Goal: Find contact information

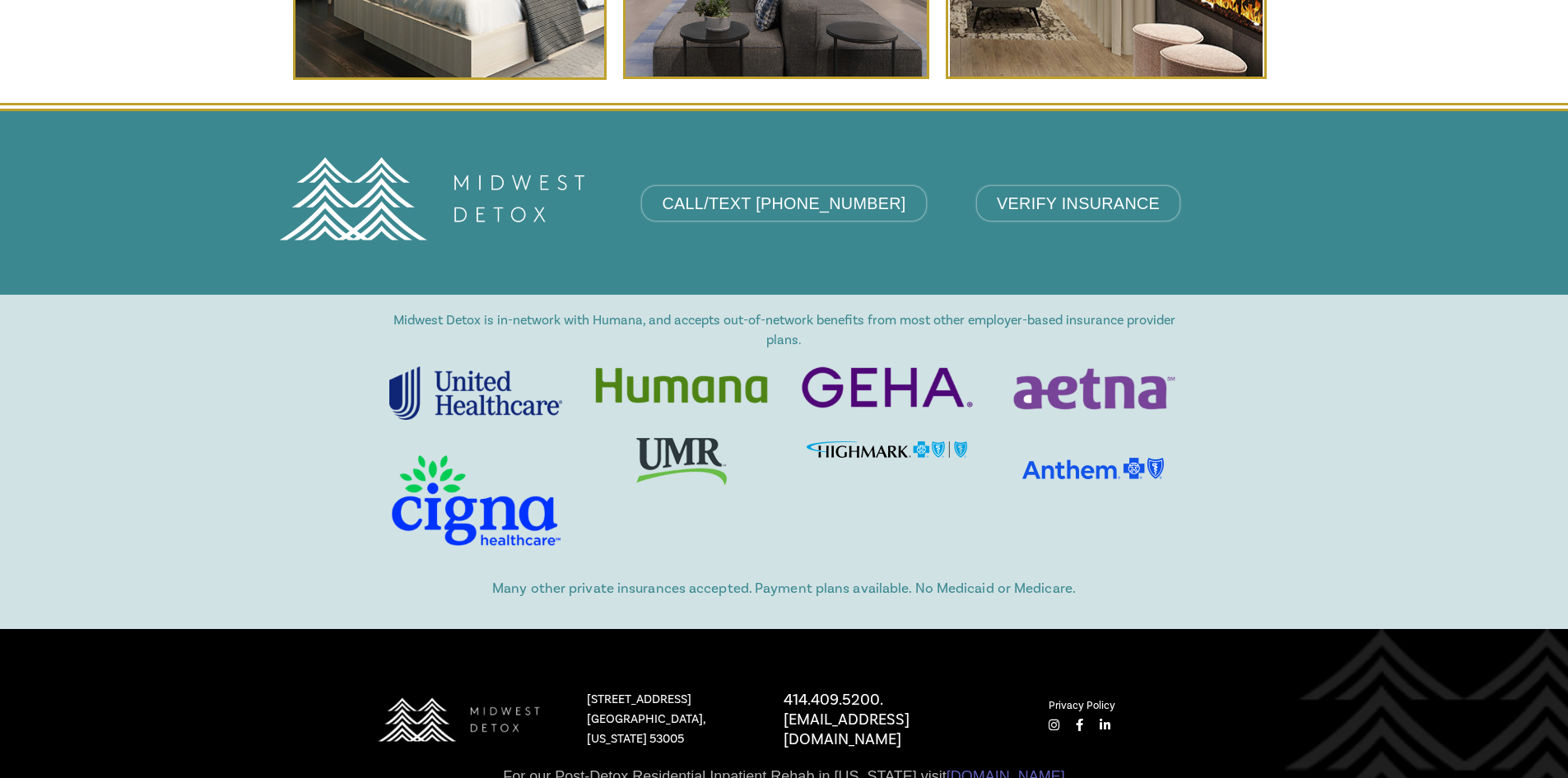
scroll to position [6991, 0]
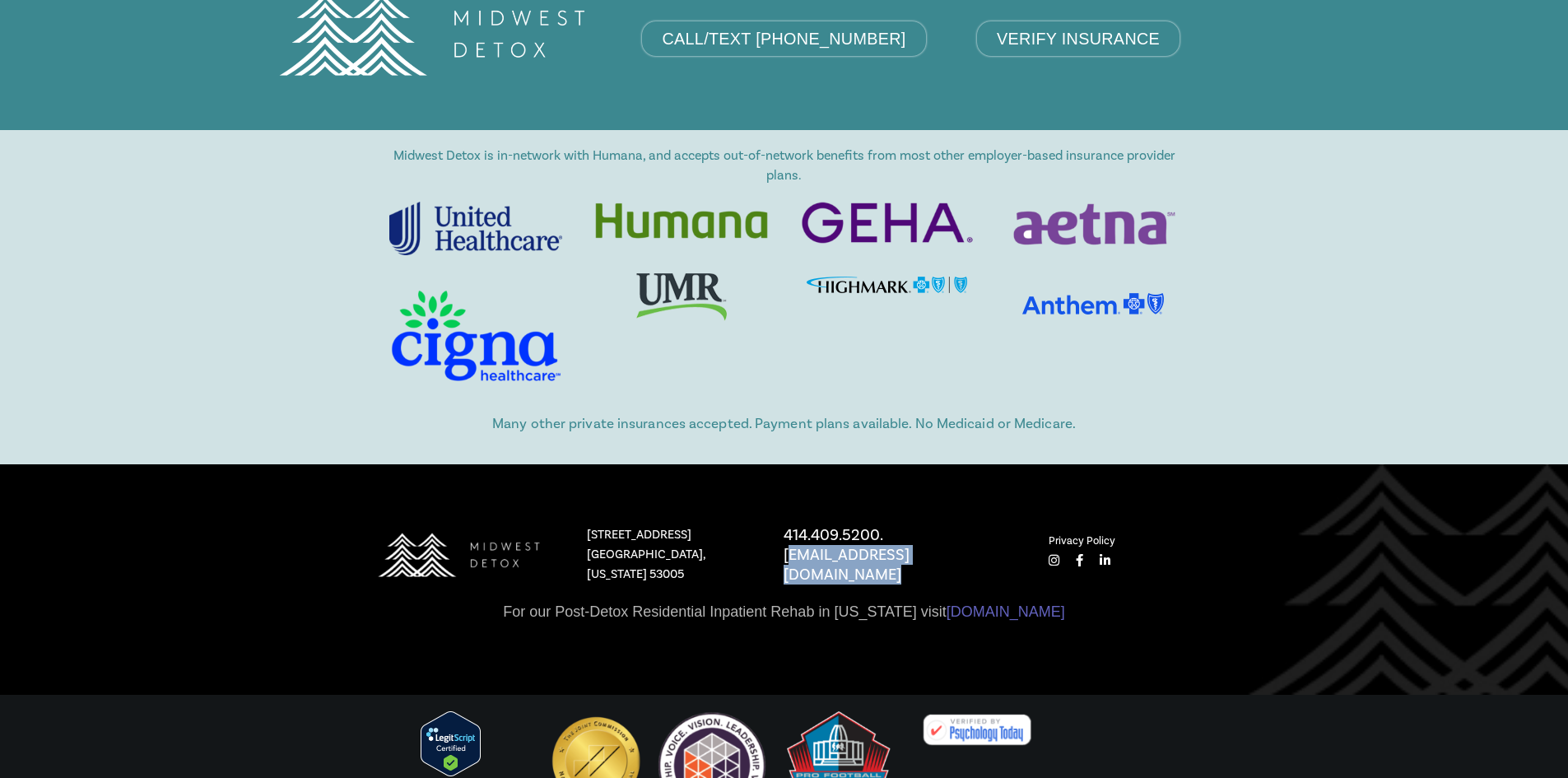
drag, startPoint x: 1018, startPoint y: 452, endPoint x: 784, endPoint y: 446, distance: 234.1
click at [784, 525] on div "414.409.5200. [EMAIL_ADDRESS][DOMAIN_NAME]" at bounding box center [900, 554] width 265 height 59
copy p "[EMAIL_ADDRESS][DOMAIN_NAME]"
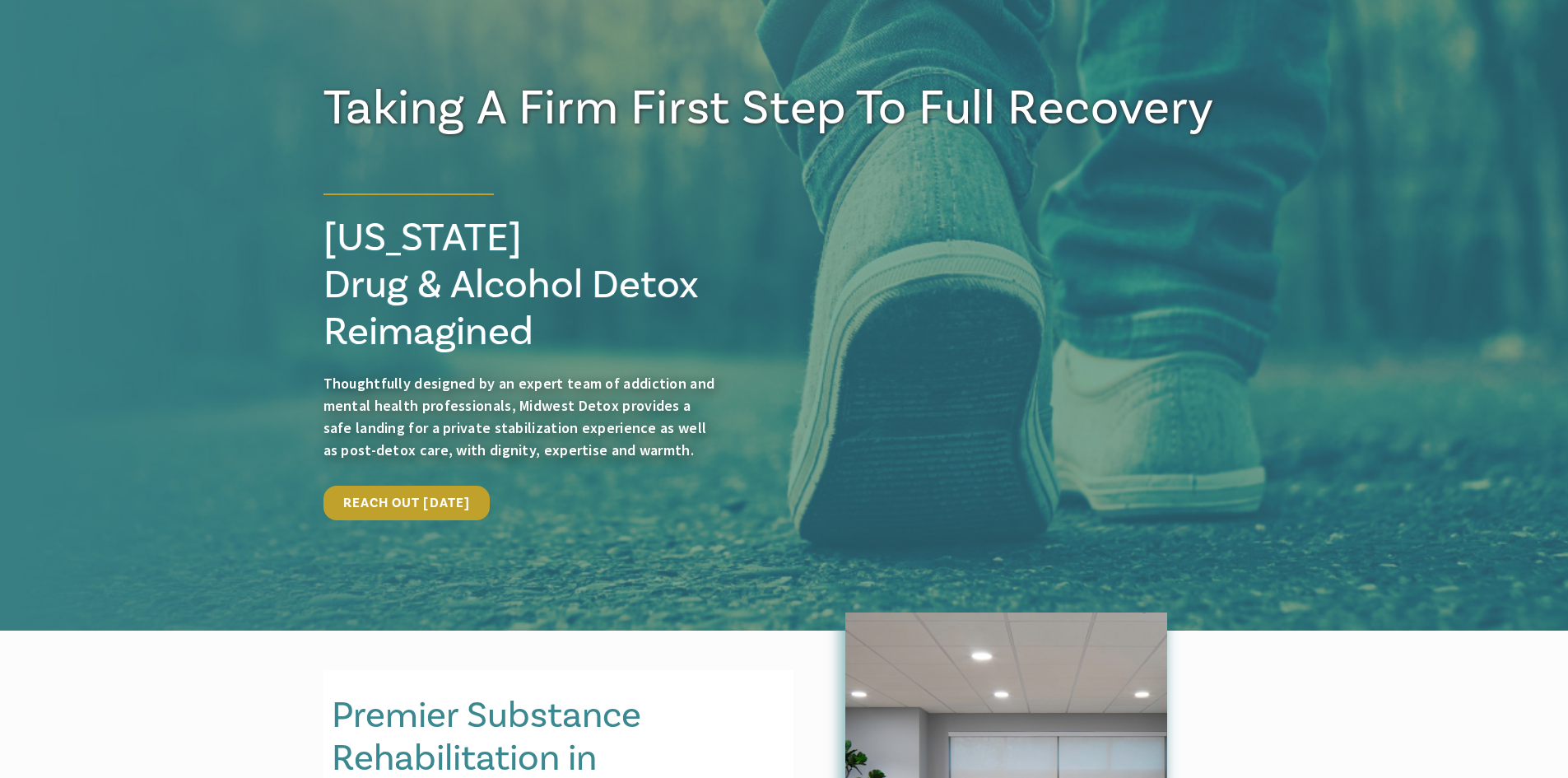
scroll to position [0, 0]
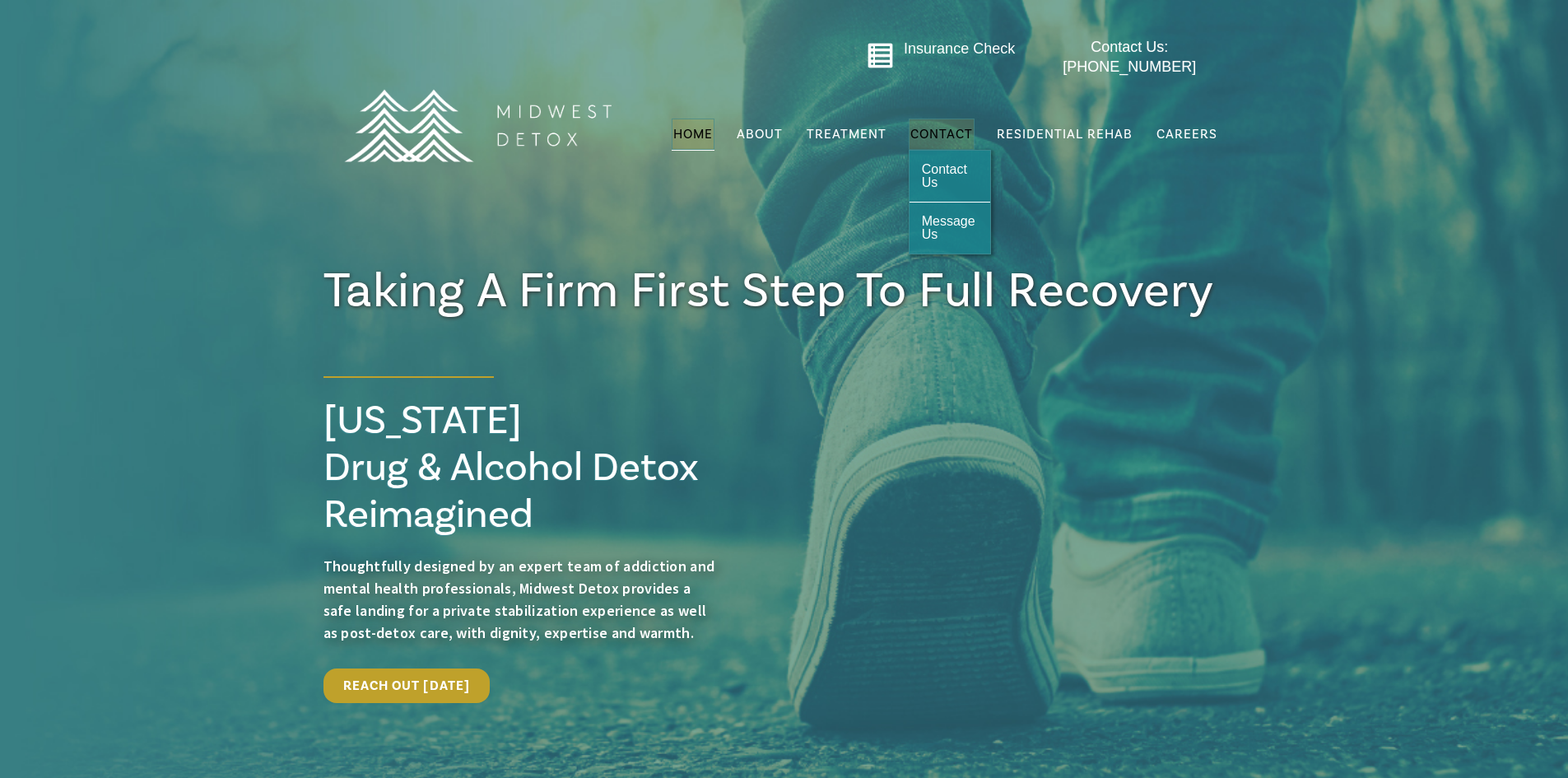
click at [923, 128] on span "Contact" at bounding box center [941, 134] width 62 height 13
click at [527, 124] on img at bounding box center [478, 126] width 288 height 144
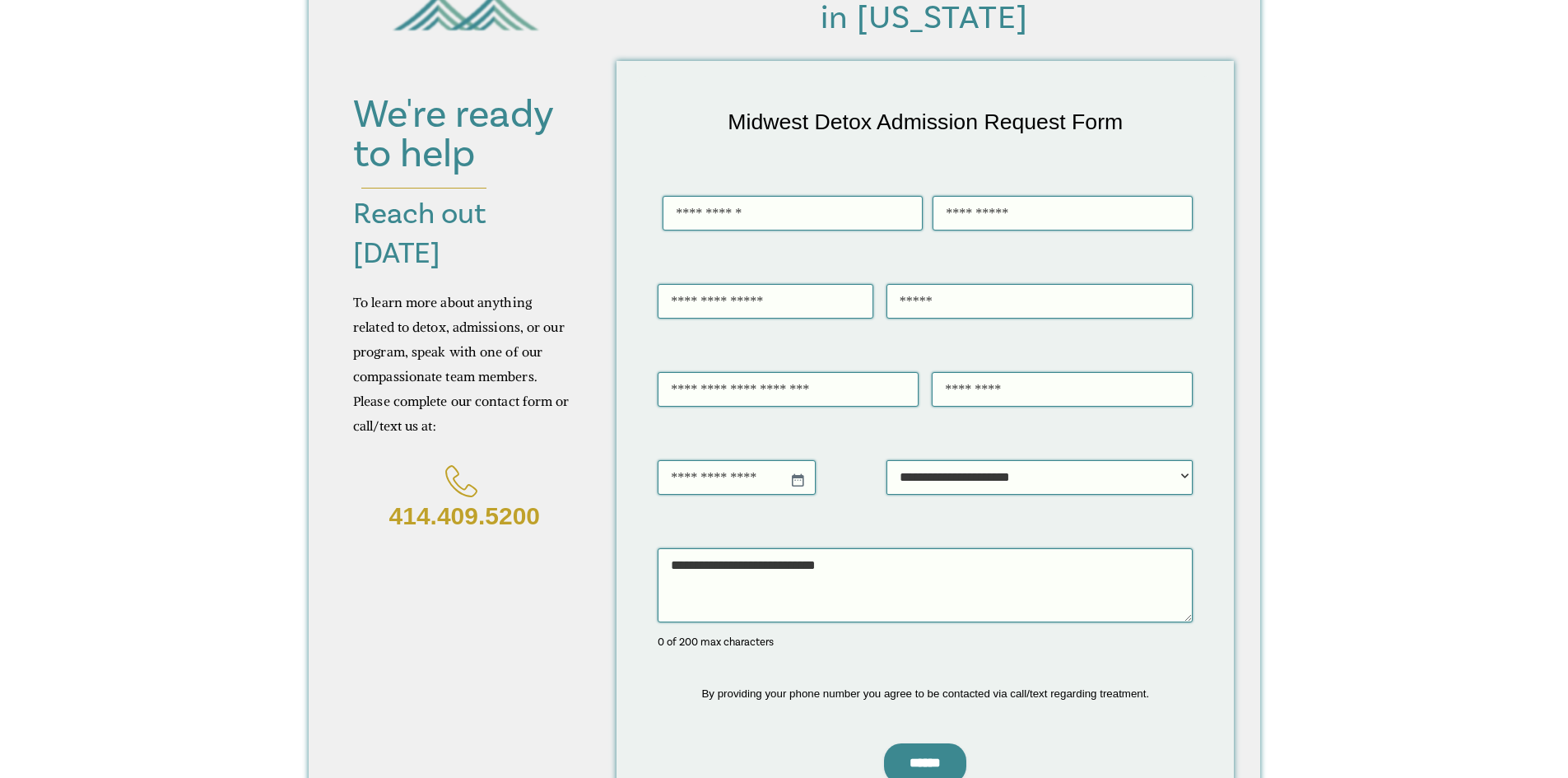
scroll to position [165, 0]
